Goal: Task Accomplishment & Management: Use online tool/utility

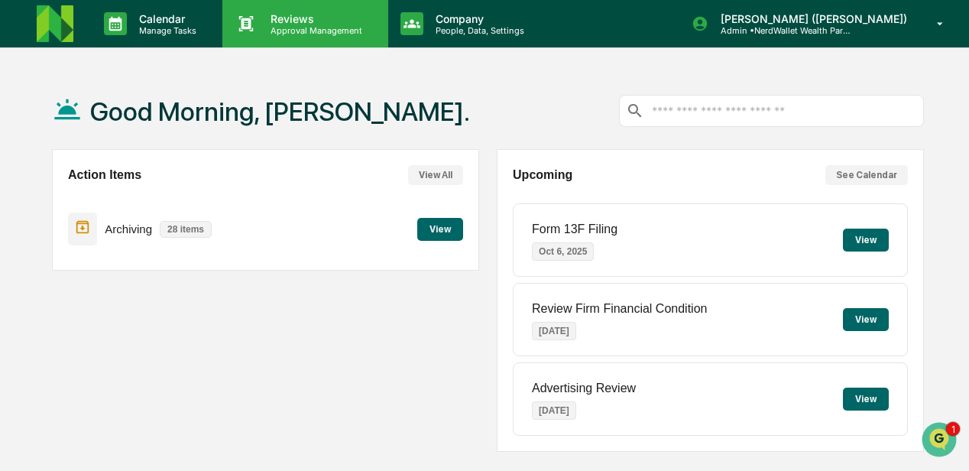
click at [296, 30] on p "Approval Management" at bounding box center [314, 30] width 112 height 11
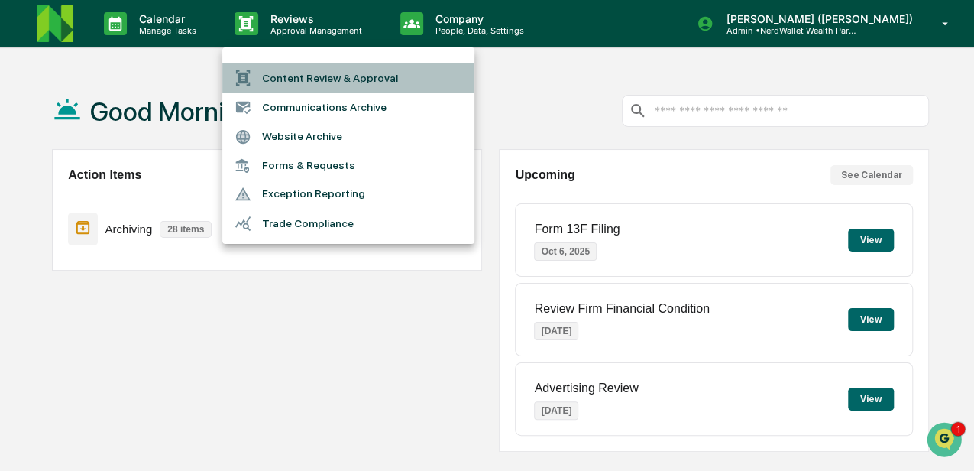
click at [306, 81] on li "Content Review & Approval" at bounding box center [348, 77] width 252 height 29
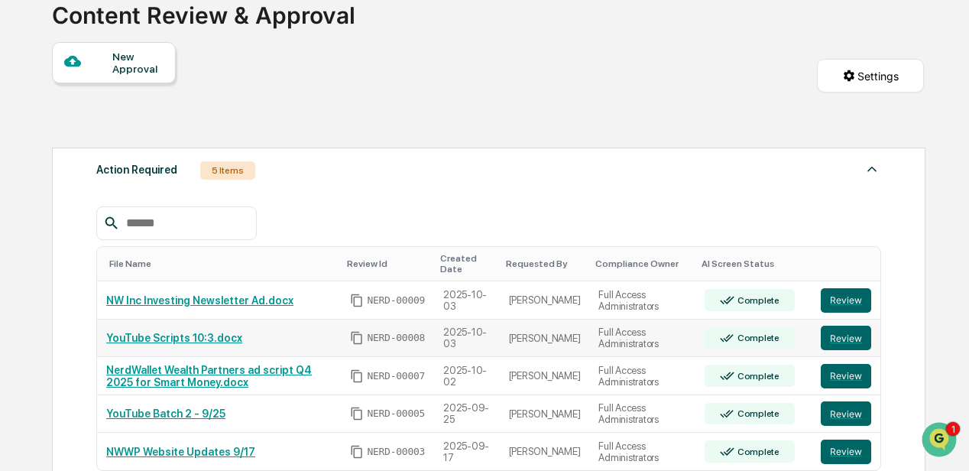
scroll to position [153, 0]
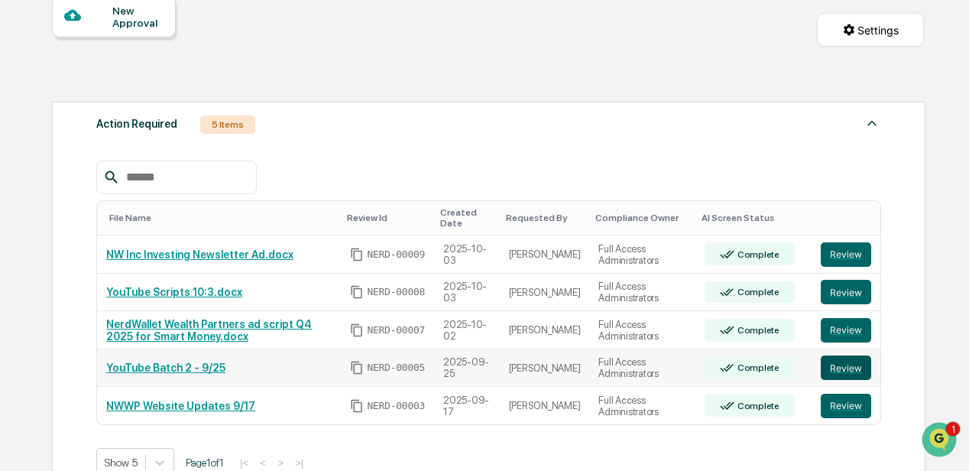
drag, startPoint x: 177, startPoint y: 368, endPoint x: 846, endPoint y: 368, distance: 668.3
click at [846, 368] on button "Review" at bounding box center [845, 367] width 50 height 24
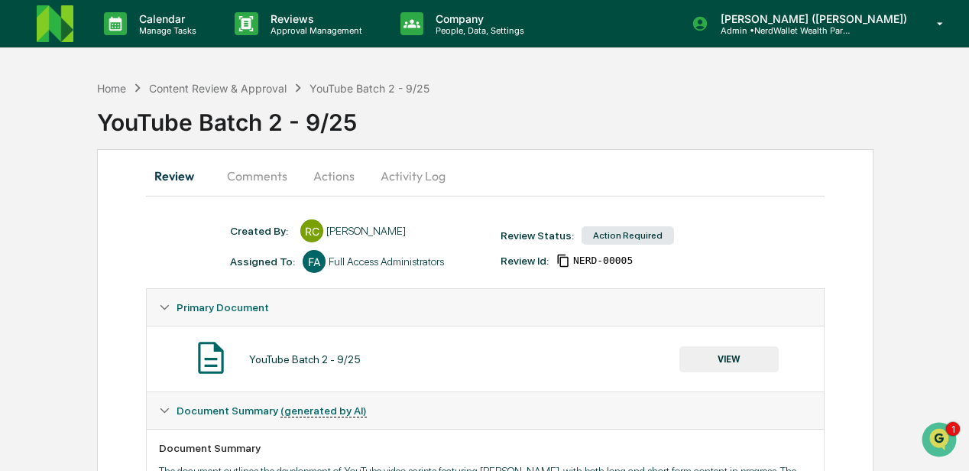
scroll to position [50, 0]
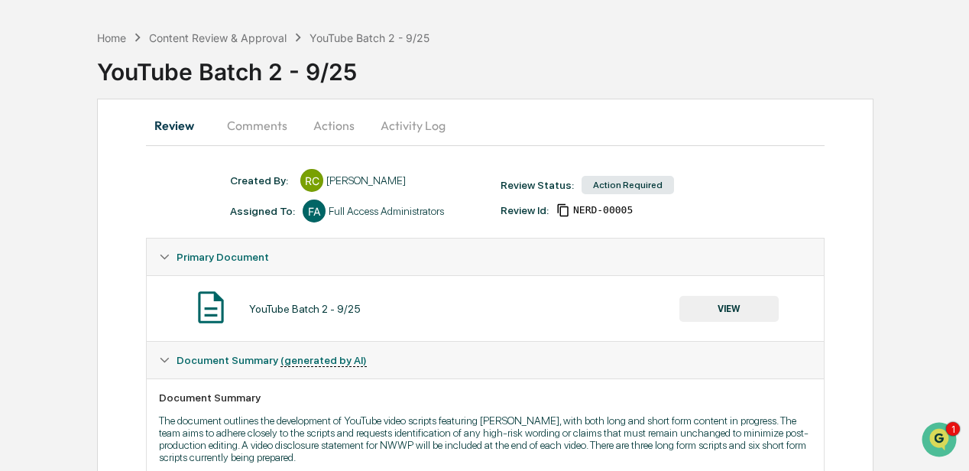
click at [725, 305] on button "VIEW" at bounding box center [728, 309] width 99 height 26
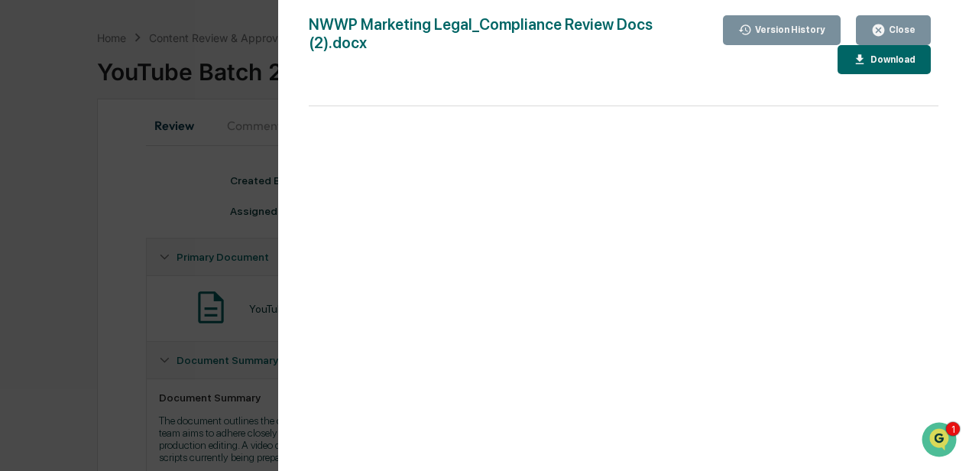
click at [883, 29] on icon "button" at bounding box center [877, 29] width 11 height 11
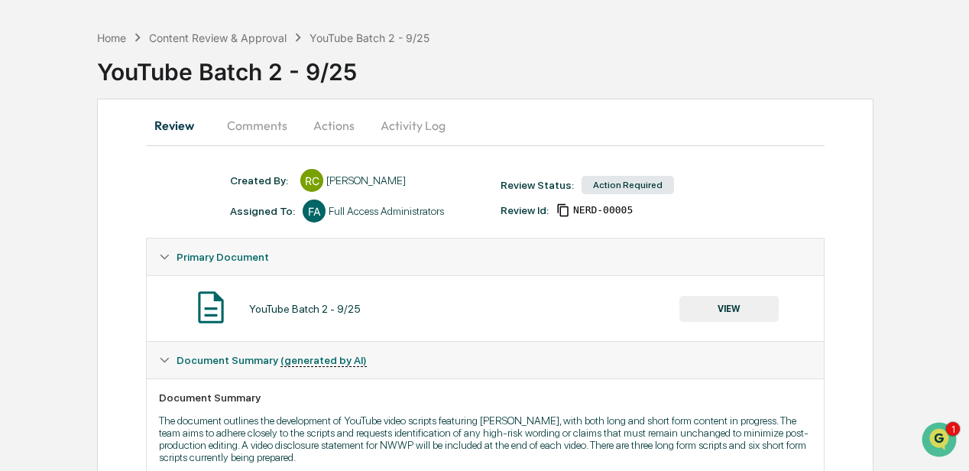
click at [744, 312] on button "VIEW" at bounding box center [728, 309] width 99 height 26
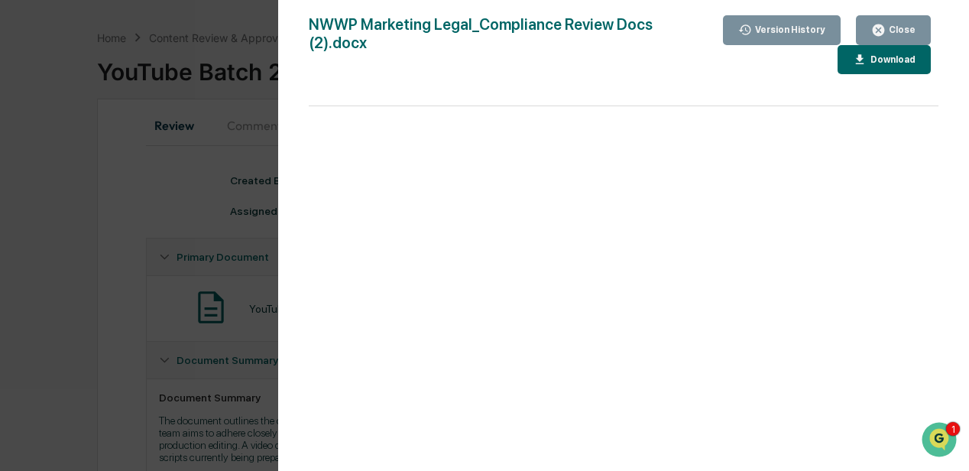
click at [866, 64] on icon "button" at bounding box center [859, 60] width 15 height 15
click at [134, 197] on div "Version History 09/25/2025, 03:47 PM Rachel Carlisle NWWP Marketing Legal_Compl…" at bounding box center [484, 235] width 969 height 471
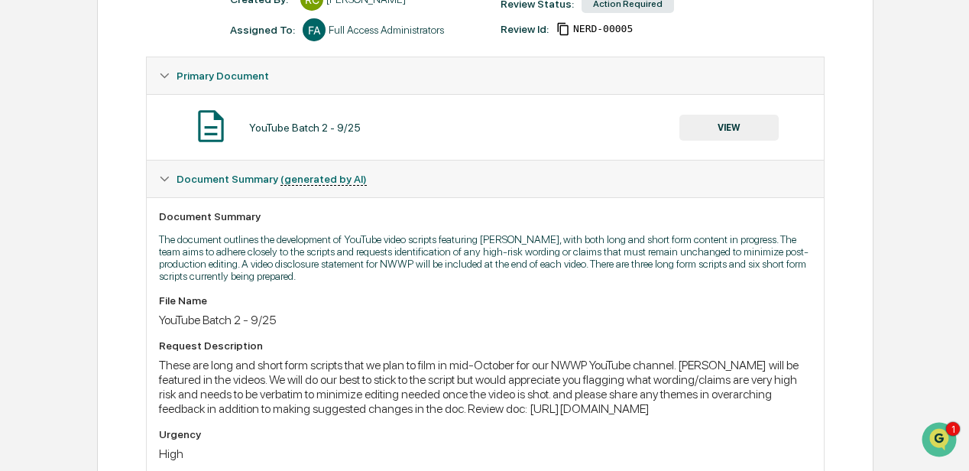
scroll to position [254, 0]
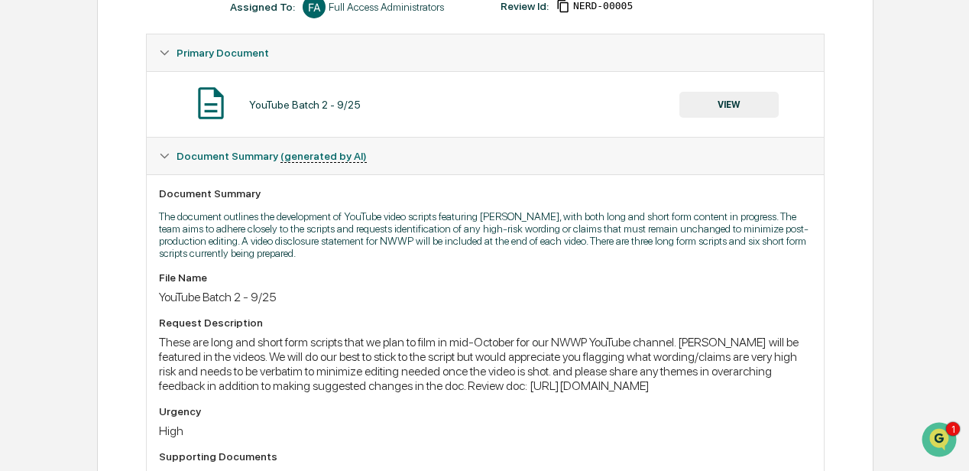
drag, startPoint x: 771, startPoint y: 405, endPoint x: 146, endPoint y: 399, distance: 625.6
click at [147, 399] on div "Document Summary The document outlines the development of YouTube video scripts…" at bounding box center [485, 327] width 677 height 306
drag, startPoint x: 146, startPoint y: 399, endPoint x: 168, endPoint y: 401, distance: 22.2
copy div "https://docs.google.com/document/d/1Kh3M3Y5a_kH5h9tpjU_EJL3ki0beWlkFAAOUiCHa3LE…"
